Goal: Navigation & Orientation: Find specific page/section

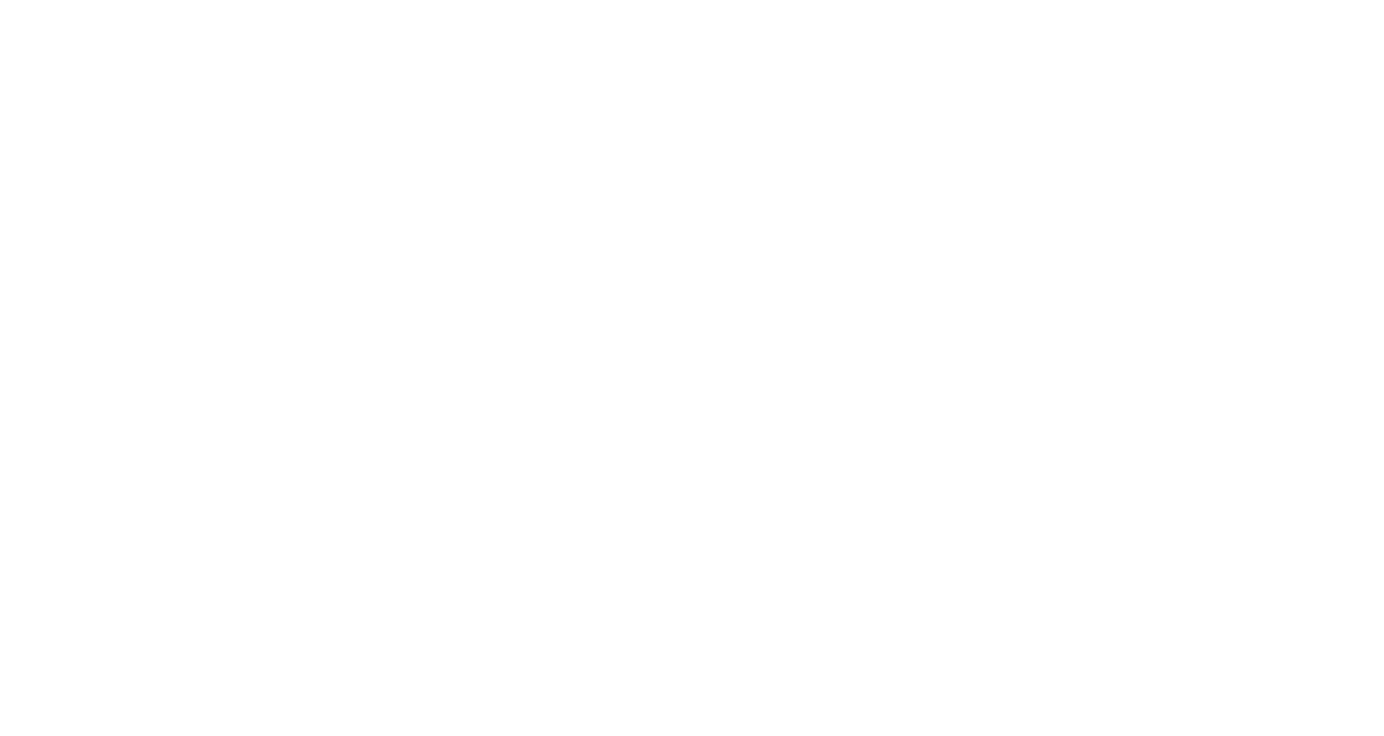
click at [287, 264] on div "Discover New Podcasts With Our Weekly Newsletter Get fresh podcast recommendati…" at bounding box center [691, 471] width 1245 height 677
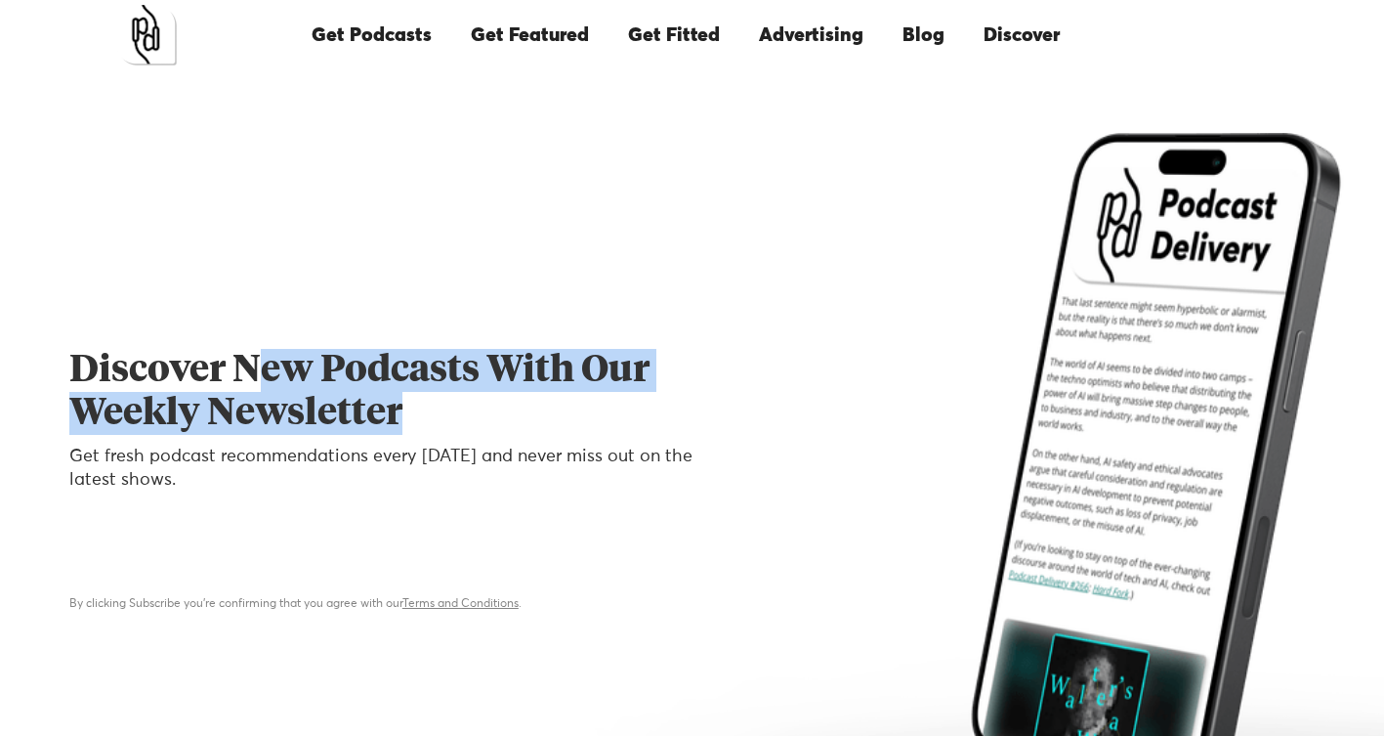
drag, startPoint x: 436, startPoint y: 421, endPoint x: 262, endPoint y: 369, distance: 181.4
click at [263, 369] on h1 "Discover New Podcasts With Our Weekly Newsletter" at bounding box center [406, 392] width 675 height 86
click at [262, 369] on h1 "Discover New Podcasts With Our Weekly Newsletter" at bounding box center [406, 392] width 675 height 86
drag, startPoint x: 262, startPoint y: 369, endPoint x: 471, endPoint y: 405, distance: 212.1
click at [470, 404] on h1 "Discover New Podcasts With Our Weekly Newsletter" at bounding box center [406, 392] width 675 height 86
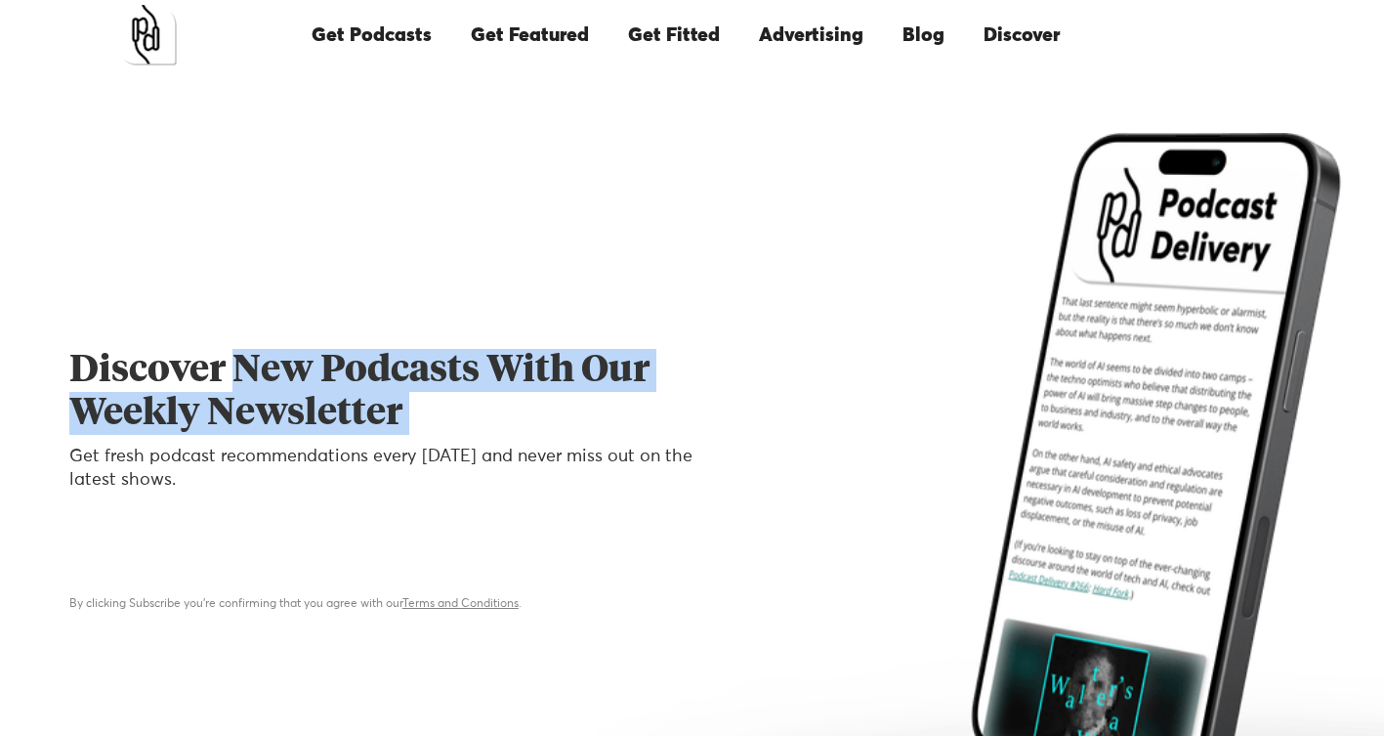
click at [471, 405] on h1 "Discover New Podcasts With Our Weekly Newsletter" at bounding box center [406, 392] width 675 height 86
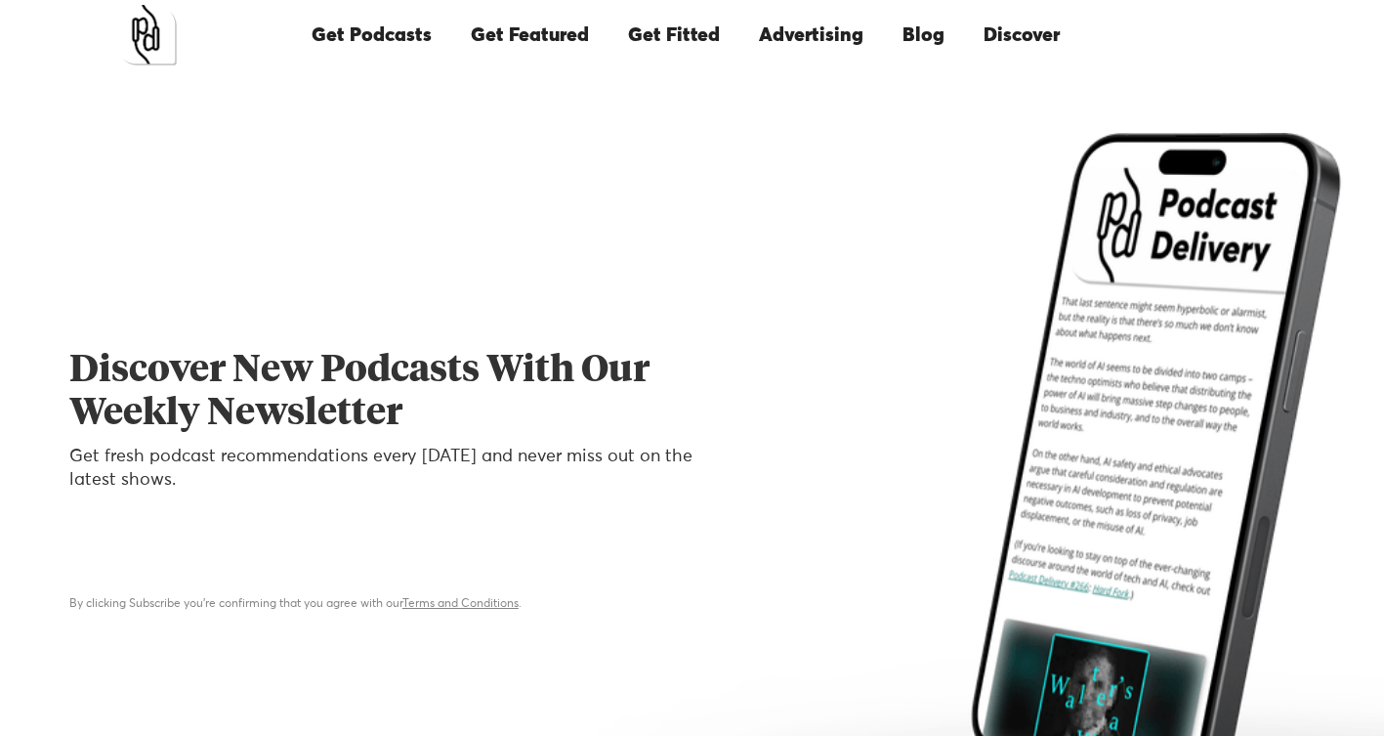
click at [531, 33] on link "Get Featured" at bounding box center [529, 35] width 157 height 66
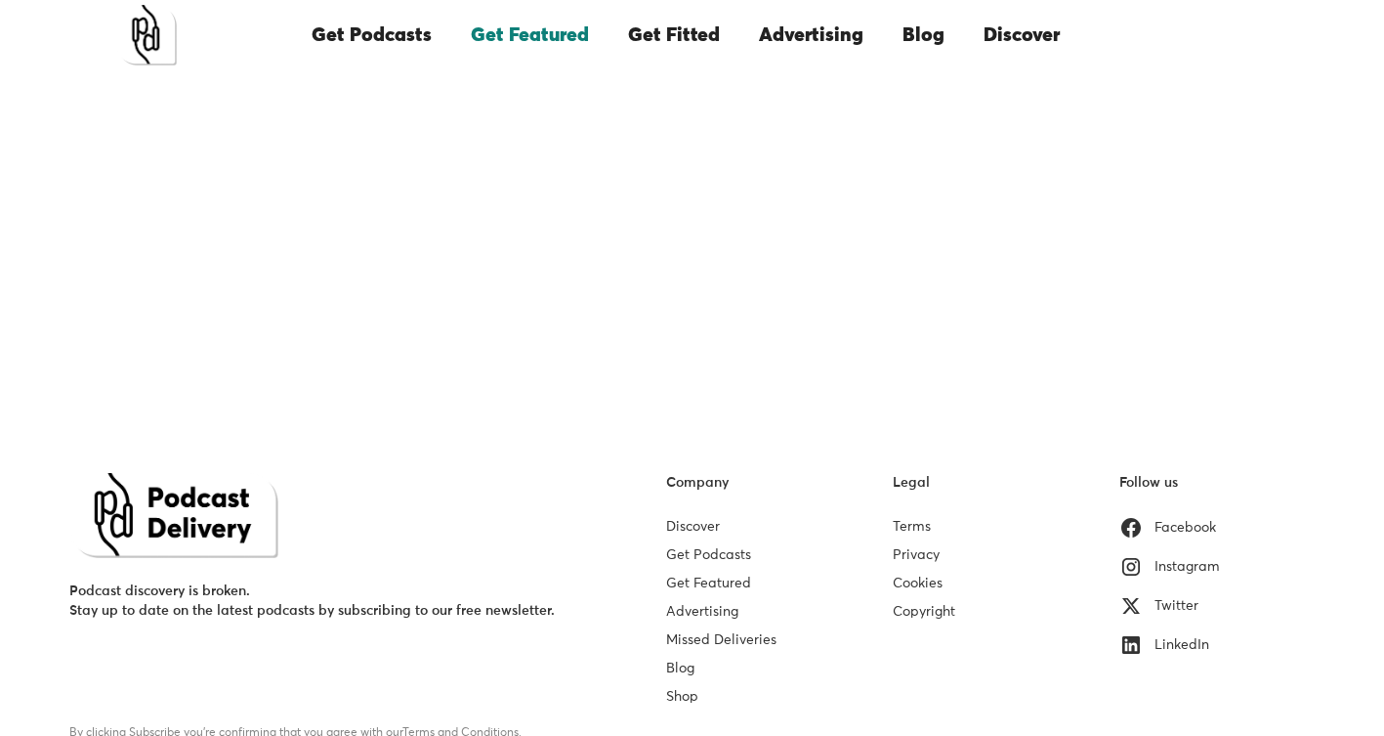
scroll to position [506, 0]
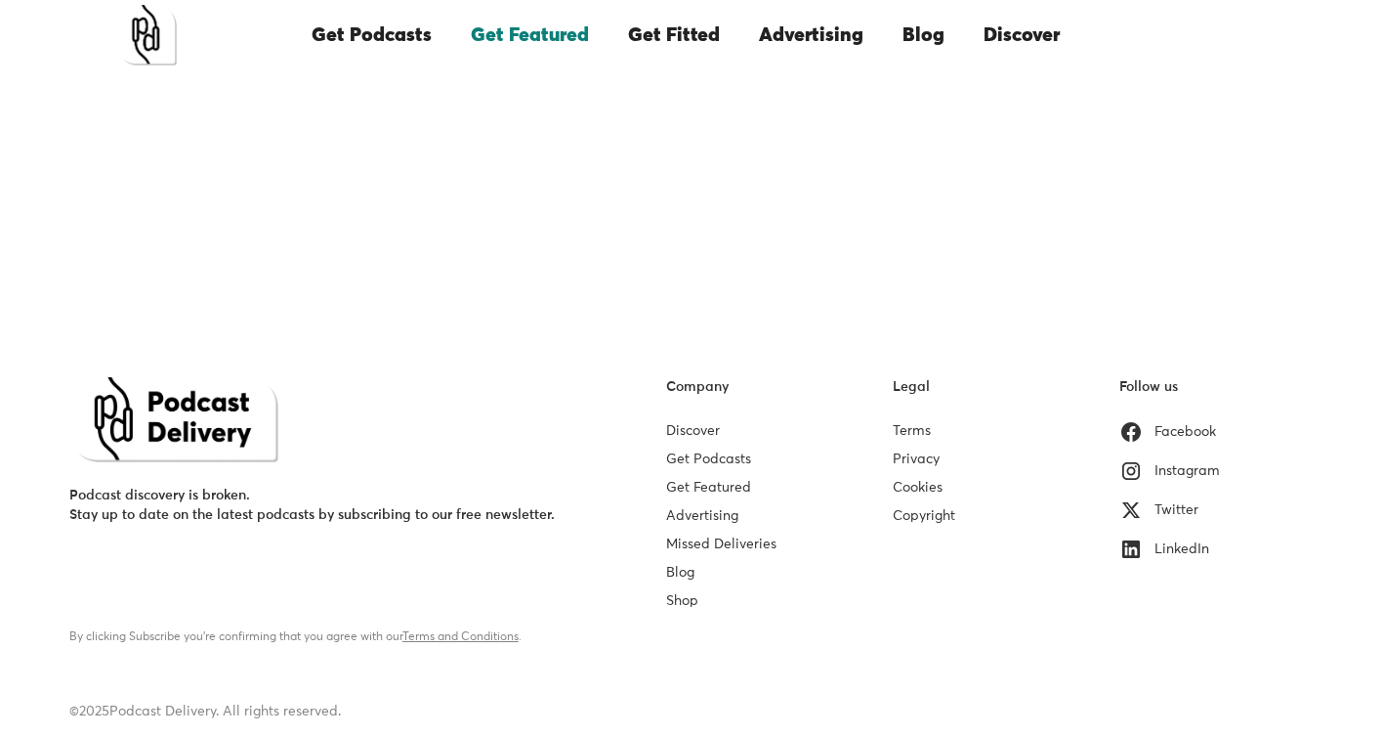
click at [1199, 466] on div "Instagram" at bounding box center [1187, 471] width 65 height 20
click at [1172, 546] on div "LinkedIn" at bounding box center [1182, 549] width 55 height 20
